Goal: Information Seeking & Learning: Check status

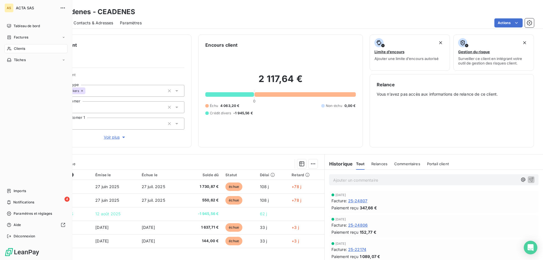
click at [16, 53] on div "Clients" at bounding box center [36, 48] width 63 height 9
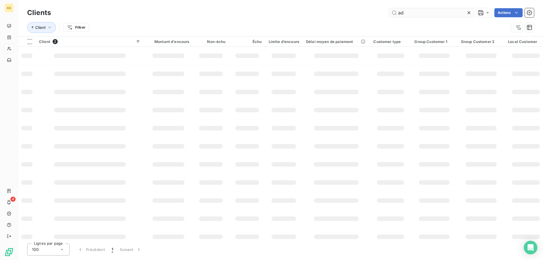
type input "a"
type input "v"
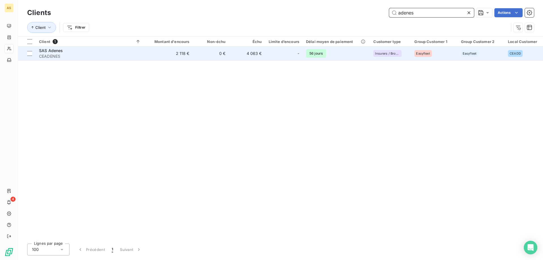
type input "adenes"
click at [49, 49] on span "SAS Adenes" at bounding box center [51, 50] width 24 height 5
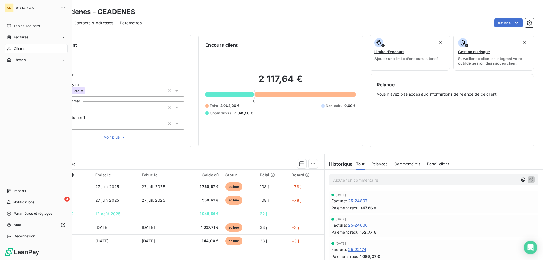
drag, startPoint x: 17, startPoint y: 121, endPoint x: 12, endPoint y: 113, distance: 8.7
click at [16, 120] on div "Tableau de bord Factures Clients Tâches Imports 4 Notifications Paramètres et r…" at bounding box center [36, 130] width 63 height 219
click at [14, 48] on span "Clients" at bounding box center [19, 48] width 11 height 5
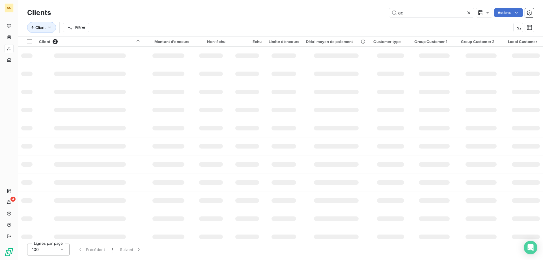
type input "a"
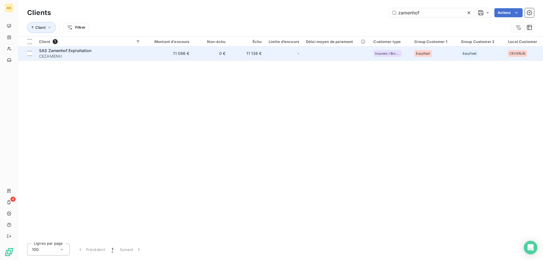
type input "zamenhof"
click at [248, 55] on td "11 138 €" at bounding box center [247, 54] width 36 height 14
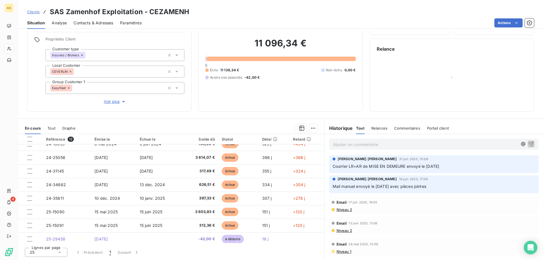
scroll to position [36, 0]
